Goal: Task Accomplishment & Management: Manage account settings

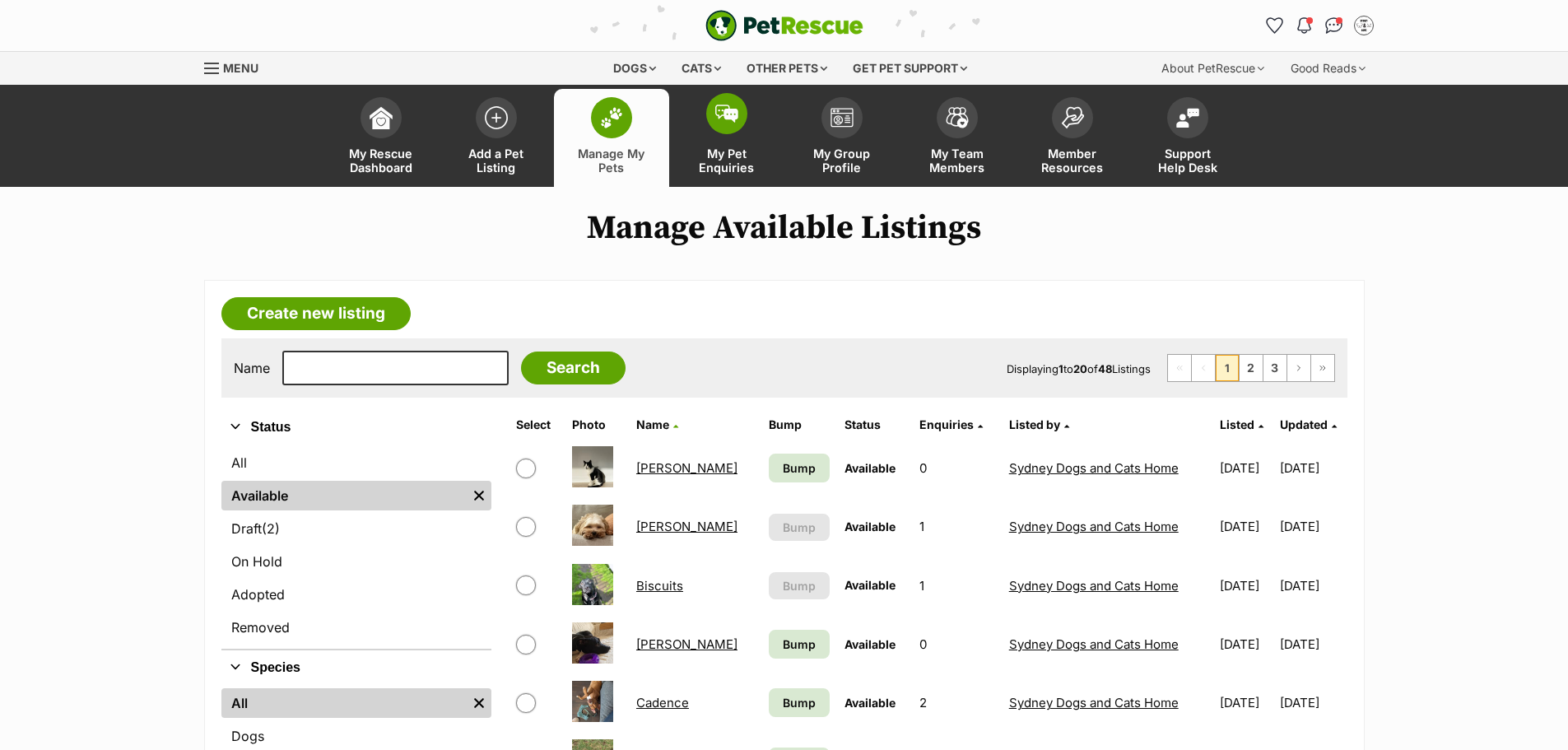
click at [729, 127] on span at bounding box center [727, 114] width 41 height 41
click at [338, 379] on input "text" at bounding box center [395, 368] width 226 height 35
type input "pokemon"
click at [521, 352] on input "Search" at bounding box center [573, 368] width 105 height 33
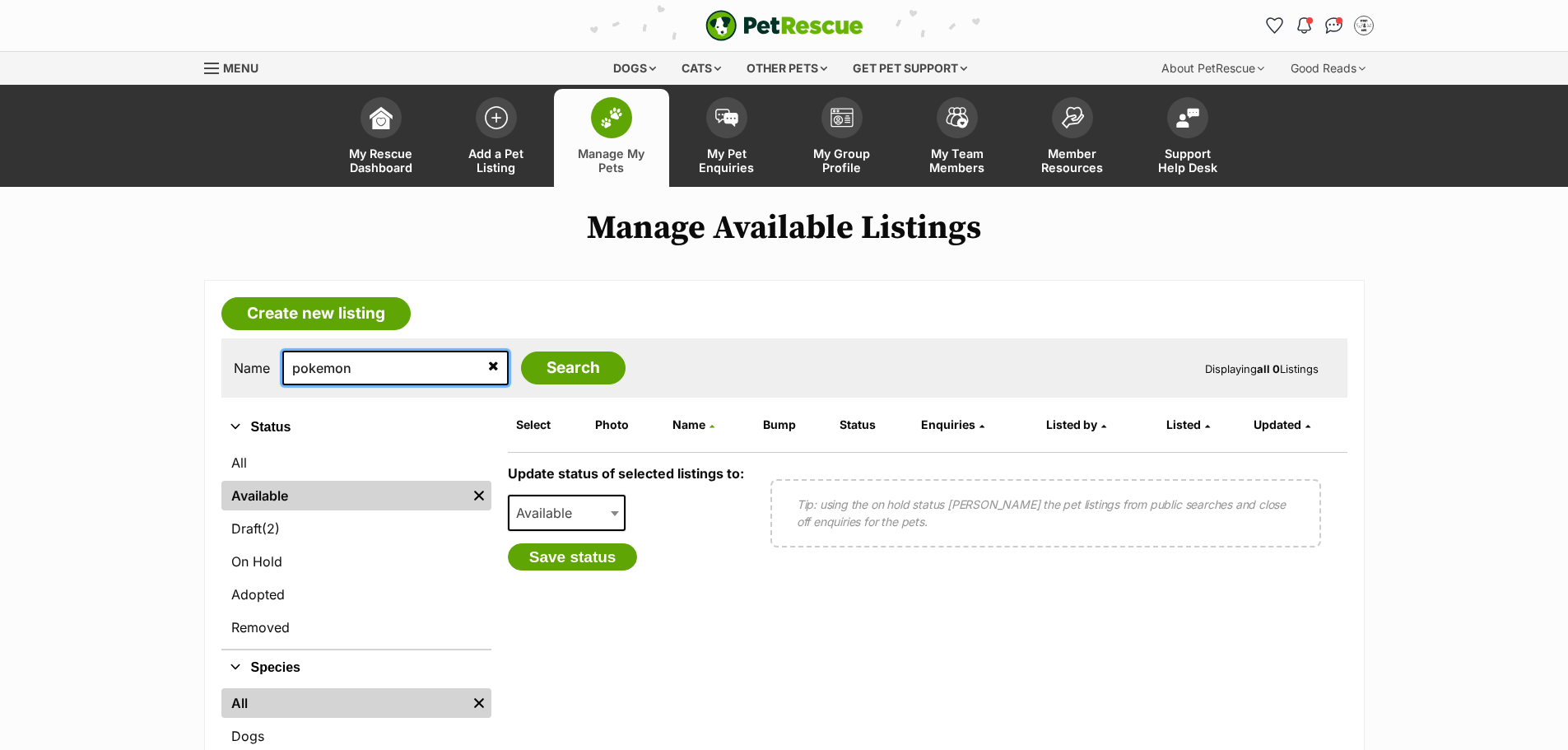
click at [400, 376] on input "pokemon" at bounding box center [395, 368] width 226 height 35
click at [624, 303] on article "Create new listing Name pokemon Search Displaying all 0 Listings Refine your se…" at bounding box center [784, 587] width 1161 height 615
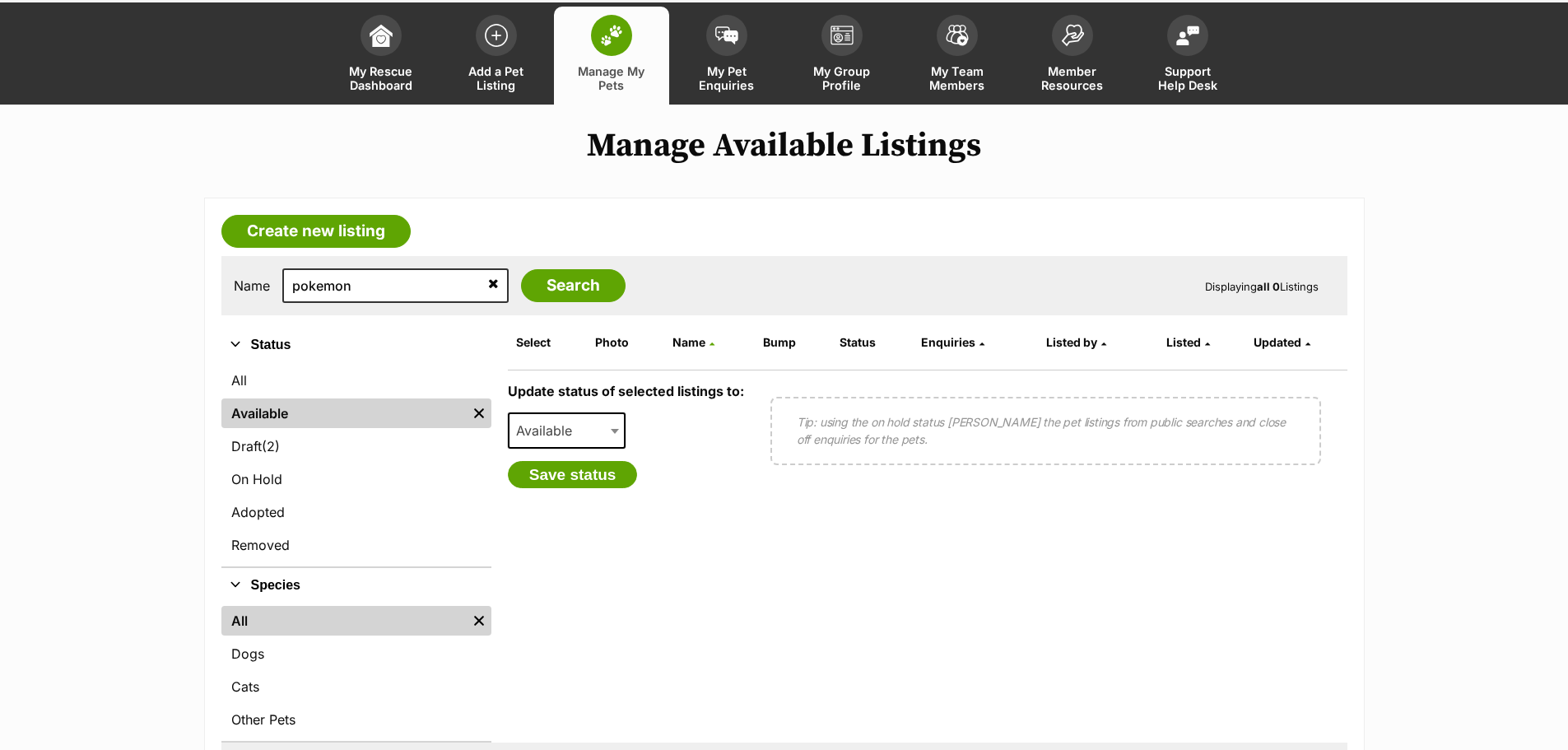
click at [584, 406] on div "Update status of selected listings to: Available On Hold Adopted Removed Availa…" at bounding box center [626, 436] width 236 height 105
click at [320, 482] on link "On Hold" at bounding box center [357, 479] width 270 height 30
click at [269, 473] on link "On Hold" at bounding box center [357, 479] width 270 height 30
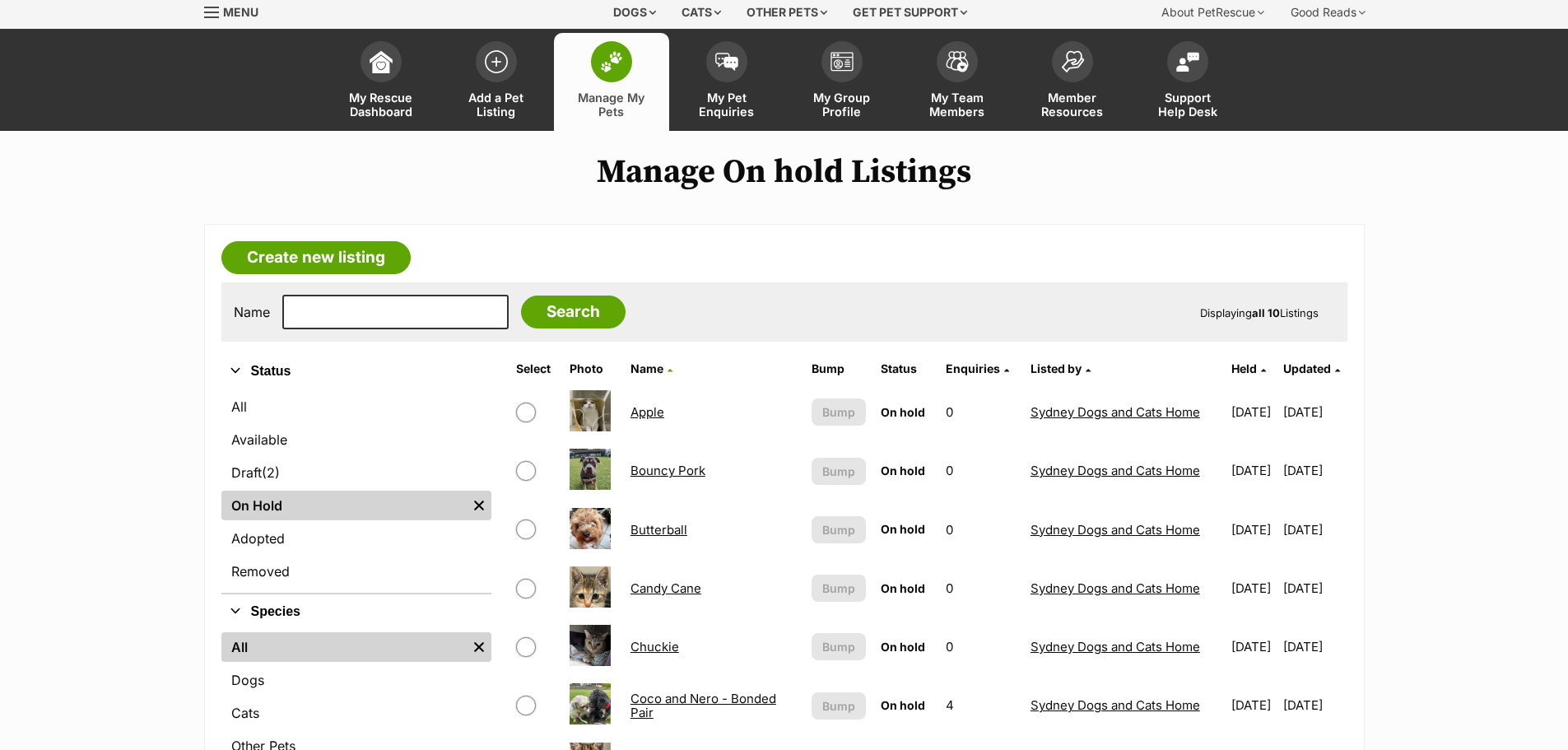
scroll to position [82, 0]
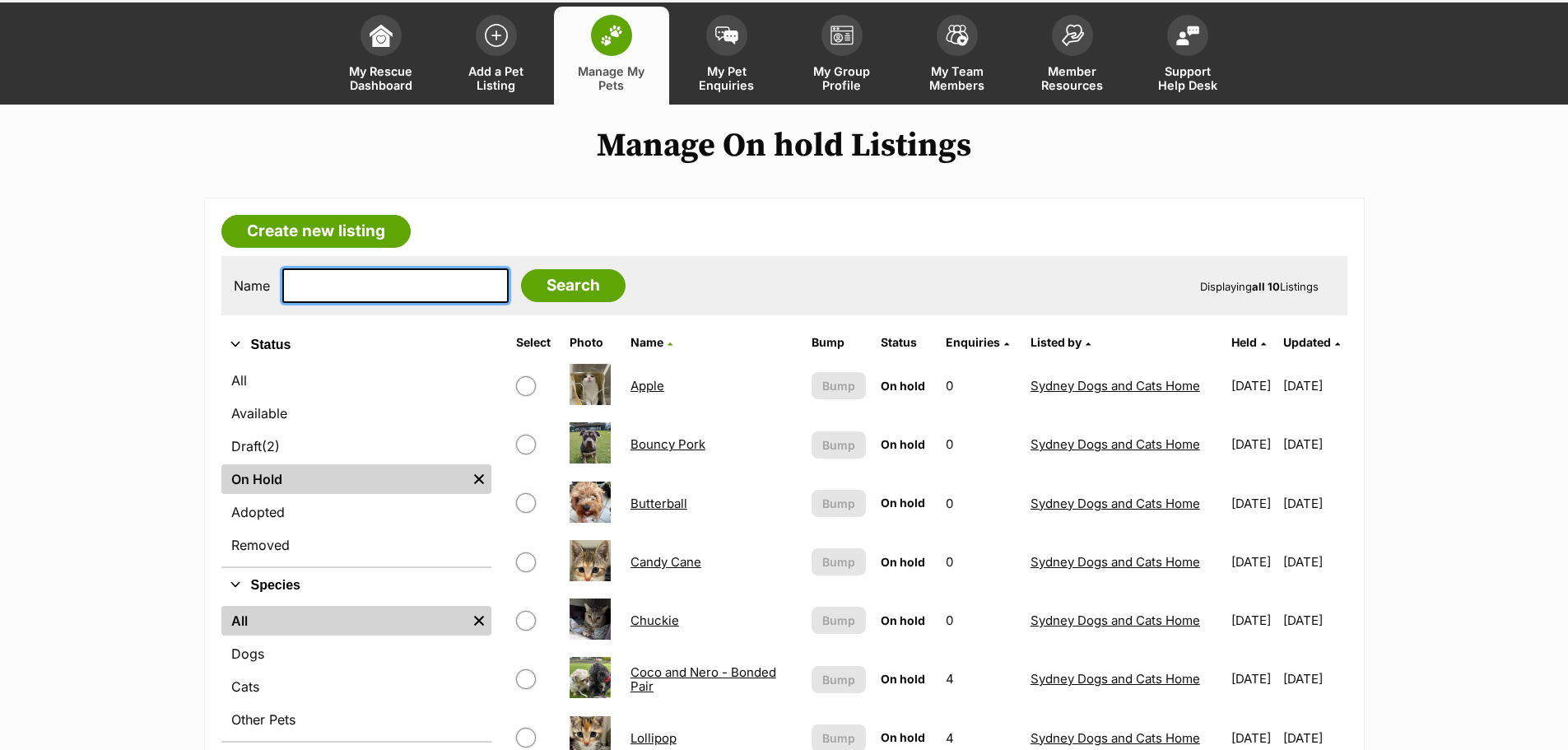
click at [412, 284] on input "text" at bounding box center [395, 286] width 226 height 35
type input "pokemon"
click at [526, 280] on input "Search" at bounding box center [573, 286] width 105 height 33
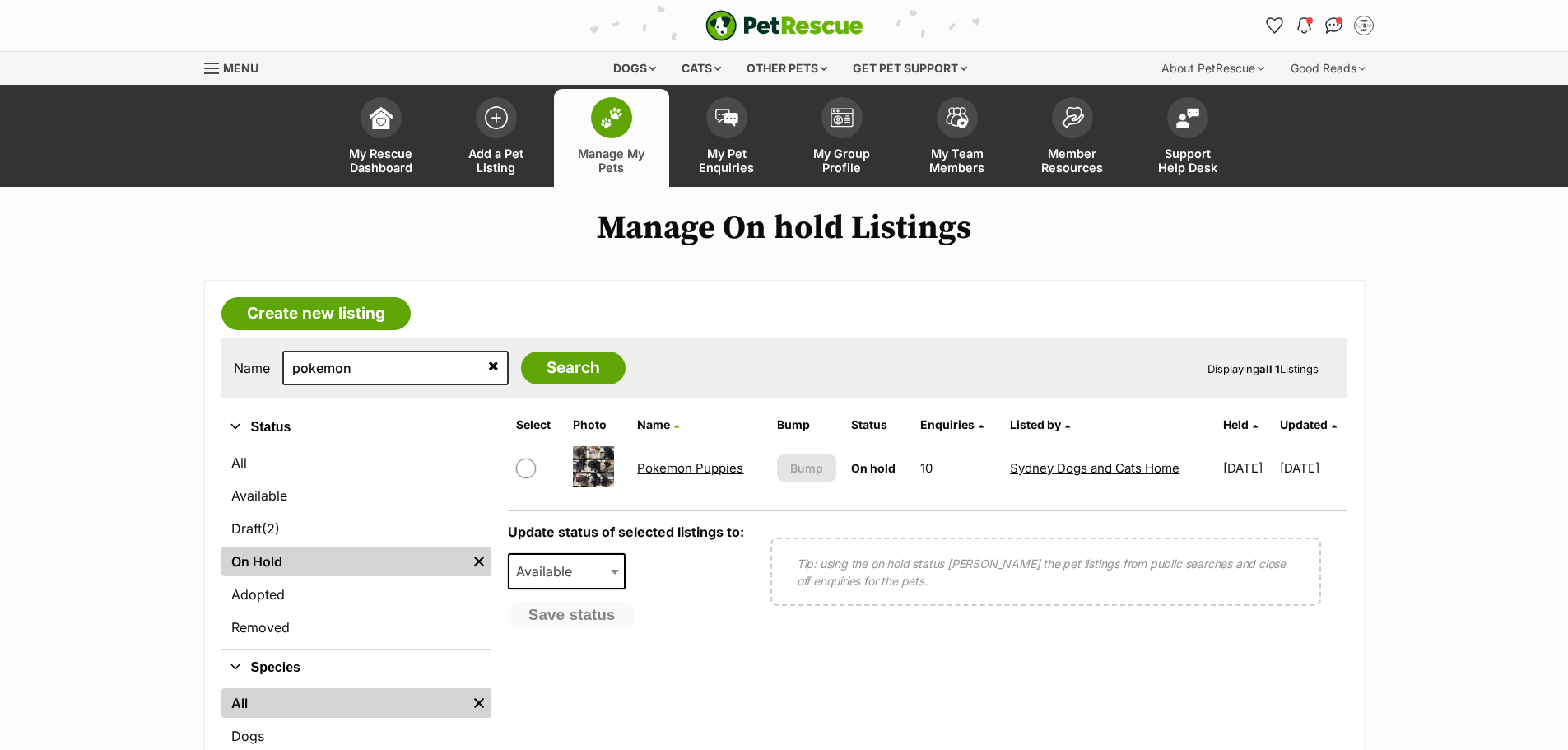
click at [685, 463] on link "Pokemon Puppies" at bounding box center [690, 467] width 106 height 15
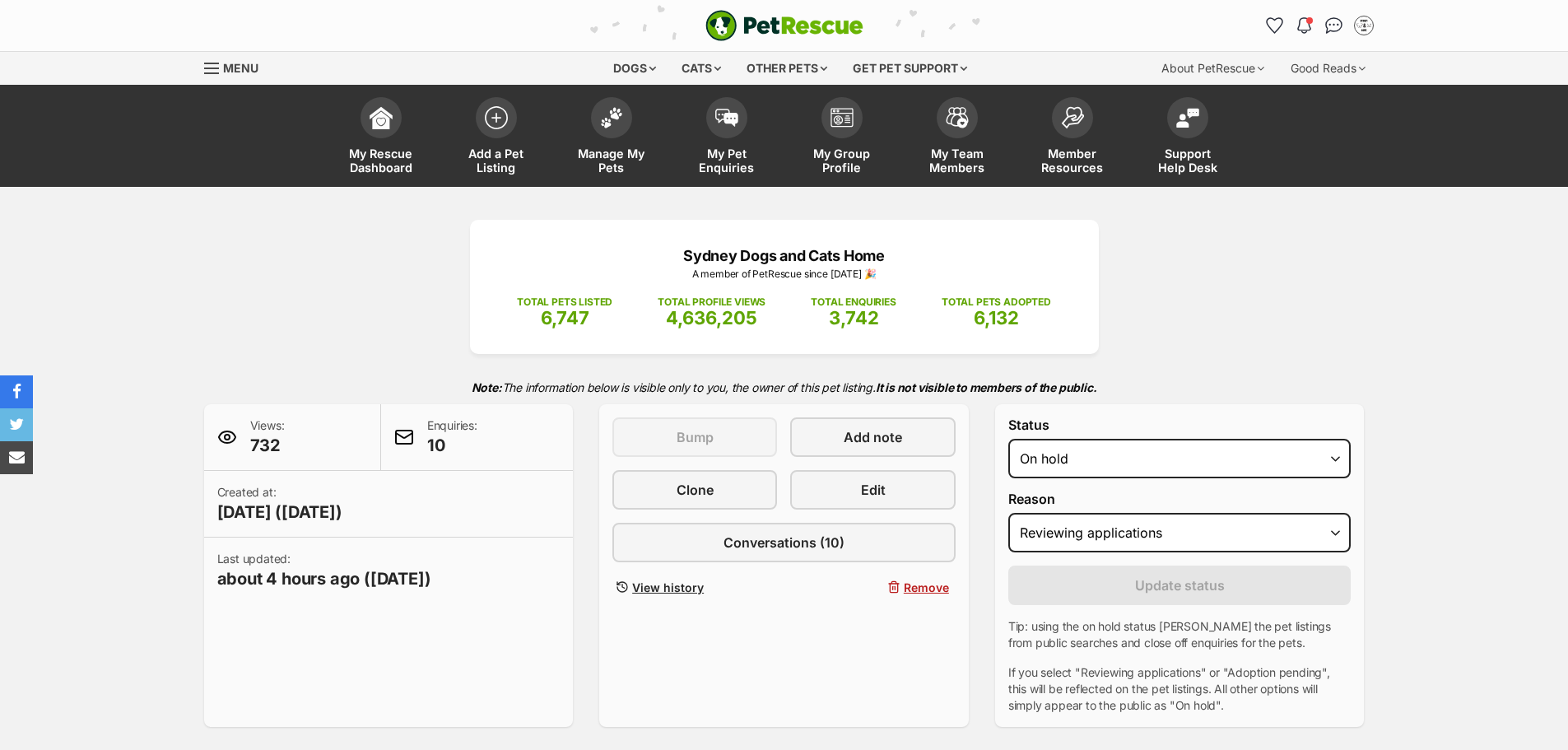
select select "reviewing_applications"
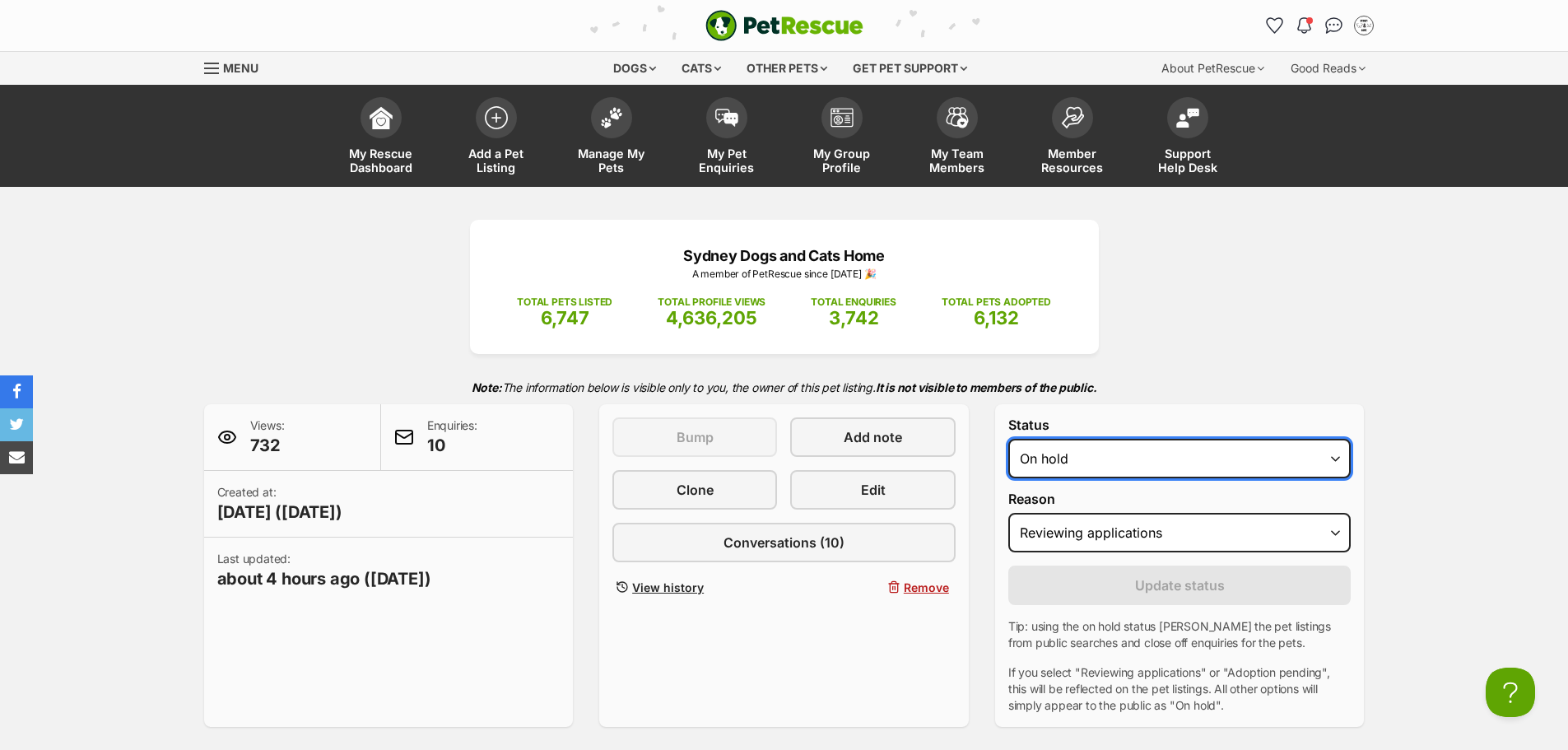
click at [1064, 455] on select "Draft - not available as listing has enquires Available On hold Adopted" at bounding box center [1180, 458] width 343 height 39
select select "active"
click at [1008, 439] on select "Draft - not available as listing has enquires Available On hold Adopted" at bounding box center [1180, 458] width 343 height 39
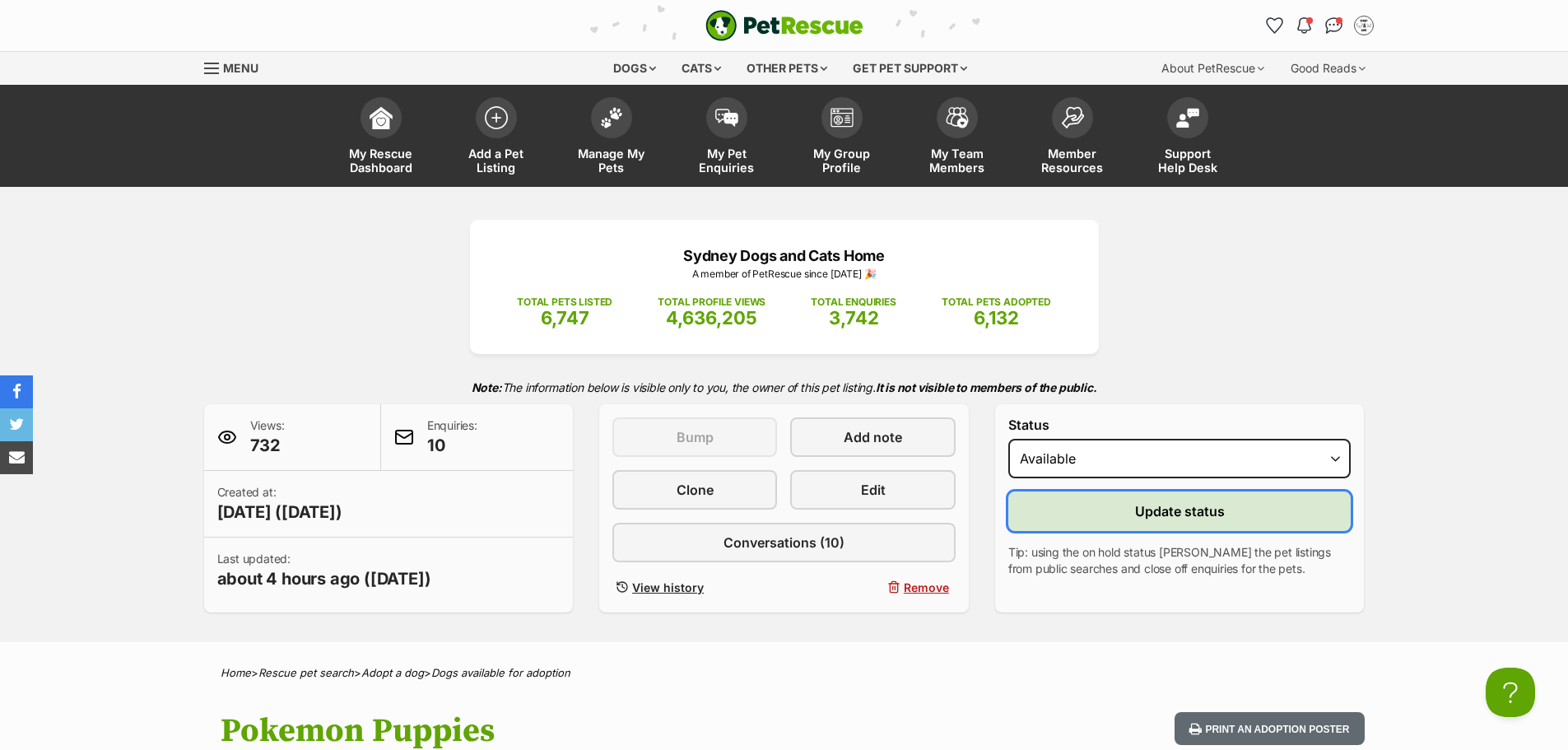
click at [1120, 511] on button "Update status" at bounding box center [1180, 511] width 343 height 39
